Goal: Information Seeking & Learning: Learn about a topic

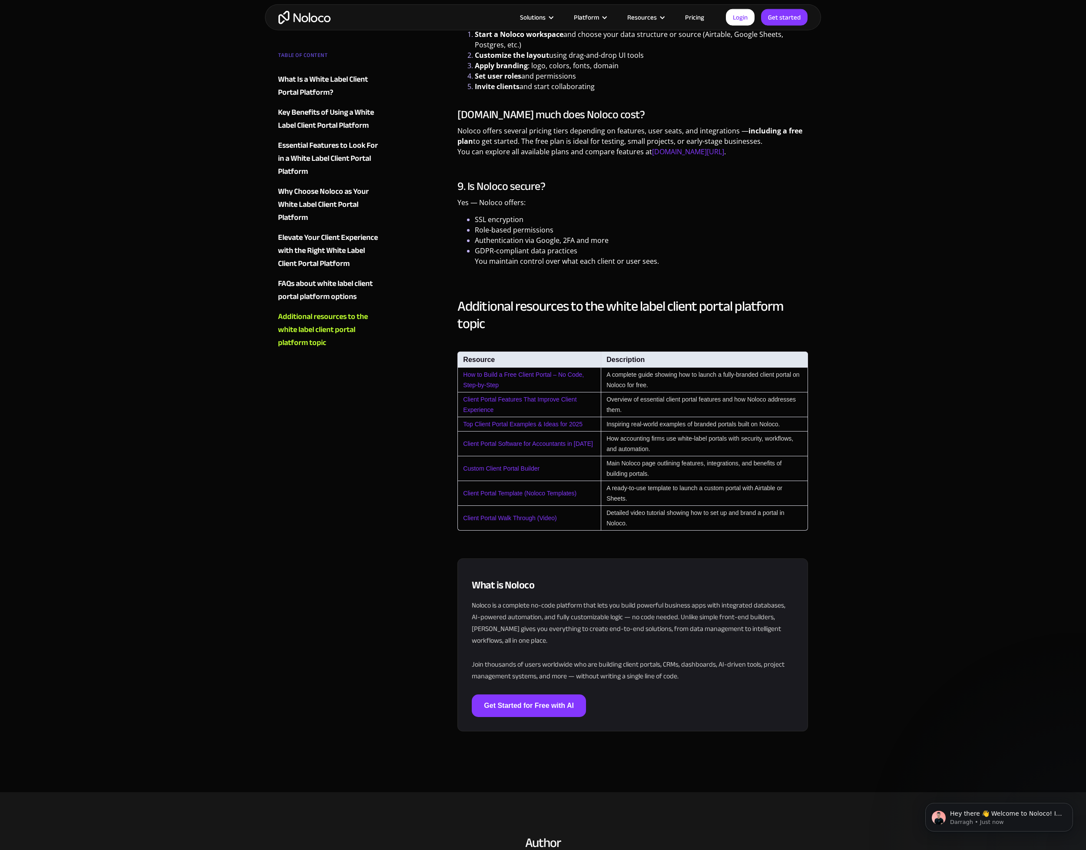
scroll to position [2482, 0]
click at [512, 489] on link "Client Portal Template (Noloco Templates)" at bounding box center [519, 492] width 113 height 7
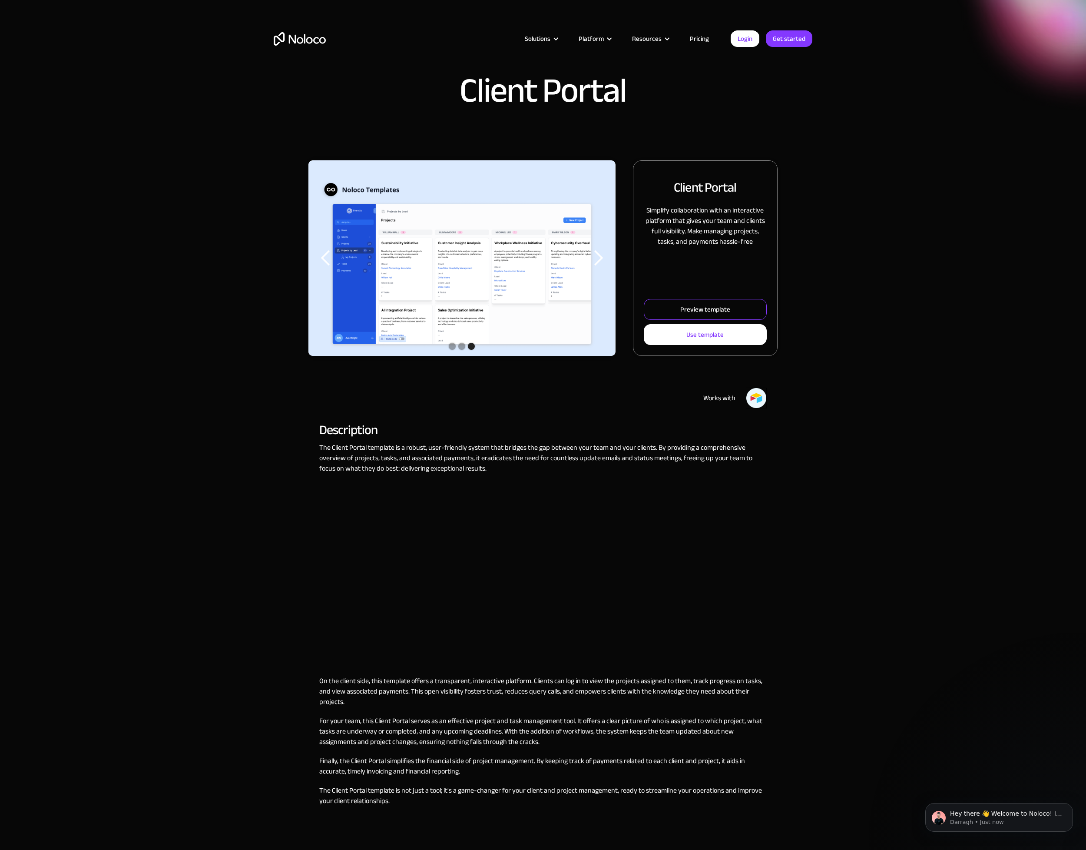
click at [657, 311] on link "Preview template" at bounding box center [705, 309] width 123 height 21
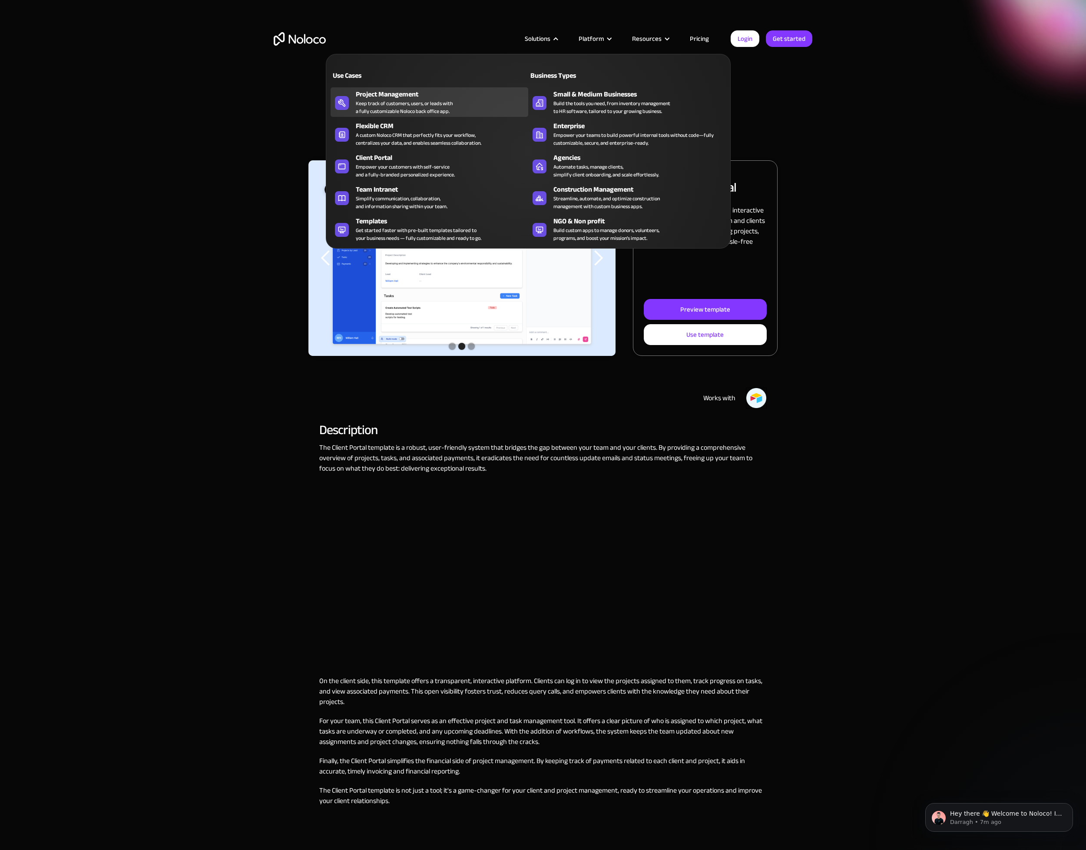
click at [385, 106] on div "Keep track of customers, users, or leads with a fully customizable Noloco back …" at bounding box center [404, 107] width 97 height 16
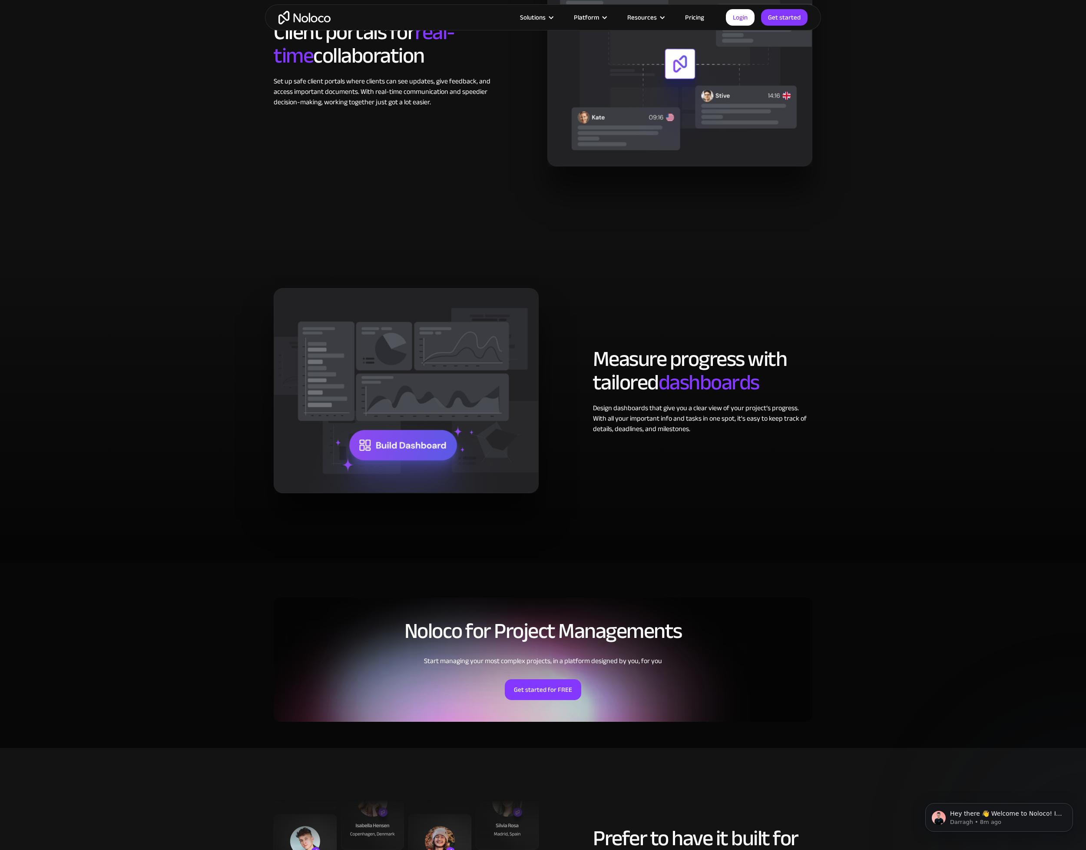
scroll to position [1330, 0]
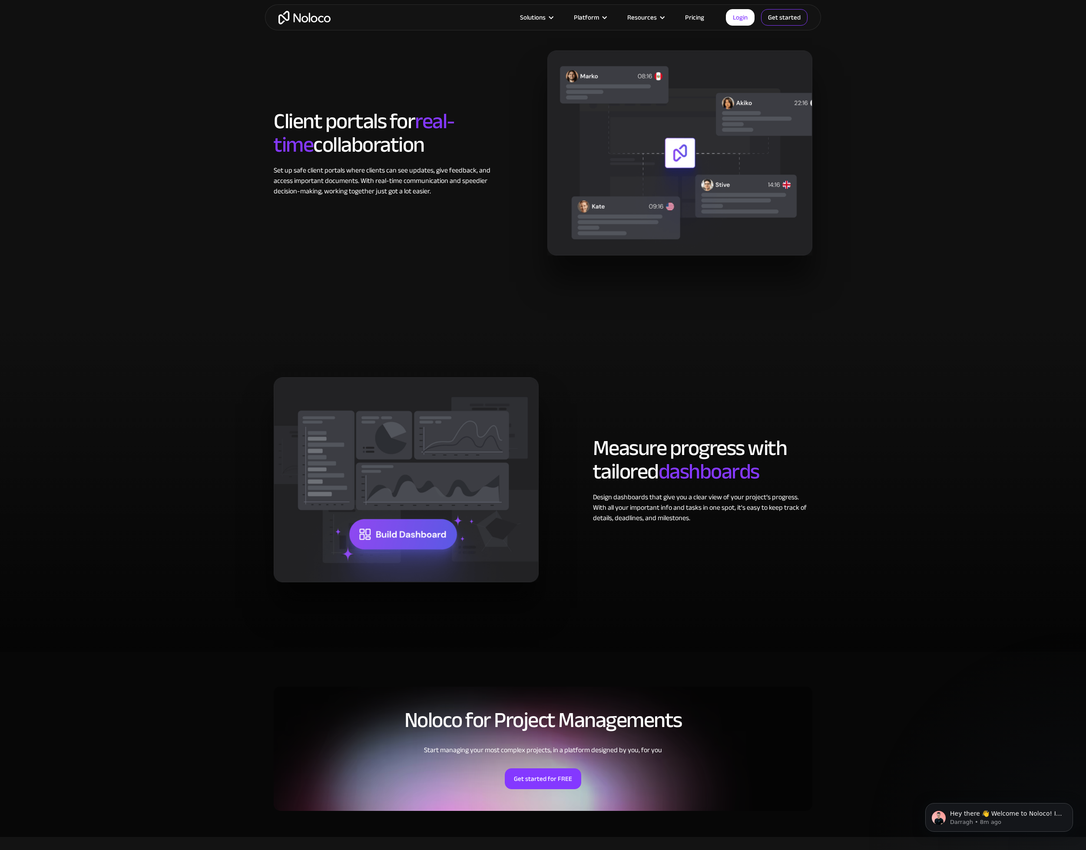
click at [780, 19] on link "Get started" at bounding box center [784, 17] width 46 height 17
click at [701, 17] on link "Pricing" at bounding box center [694, 17] width 41 height 11
